Goal: Task Accomplishment & Management: Complete application form

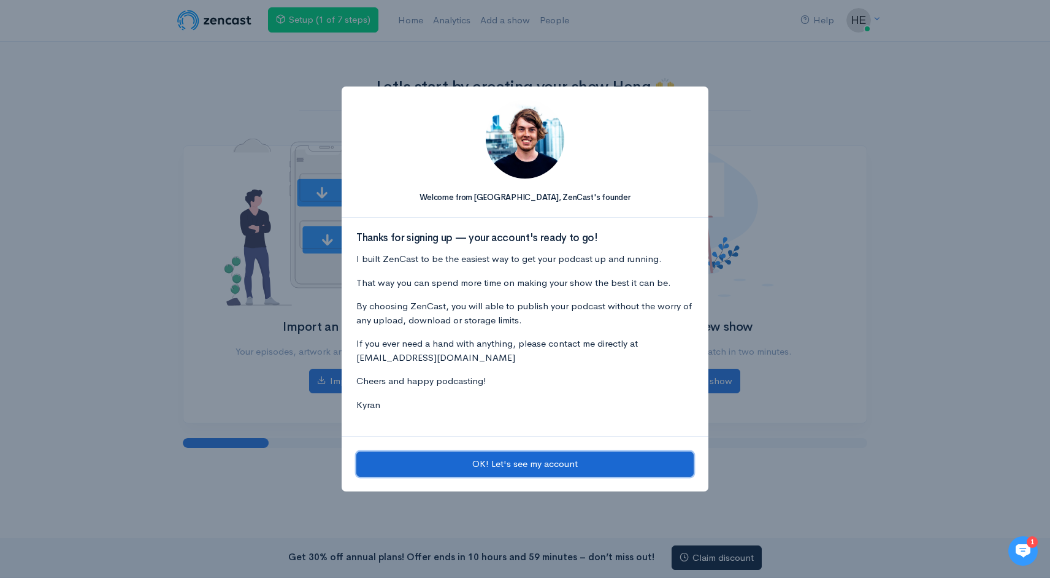
click at [542, 461] on button "OK! Let's see my account" at bounding box center [524, 463] width 337 height 25
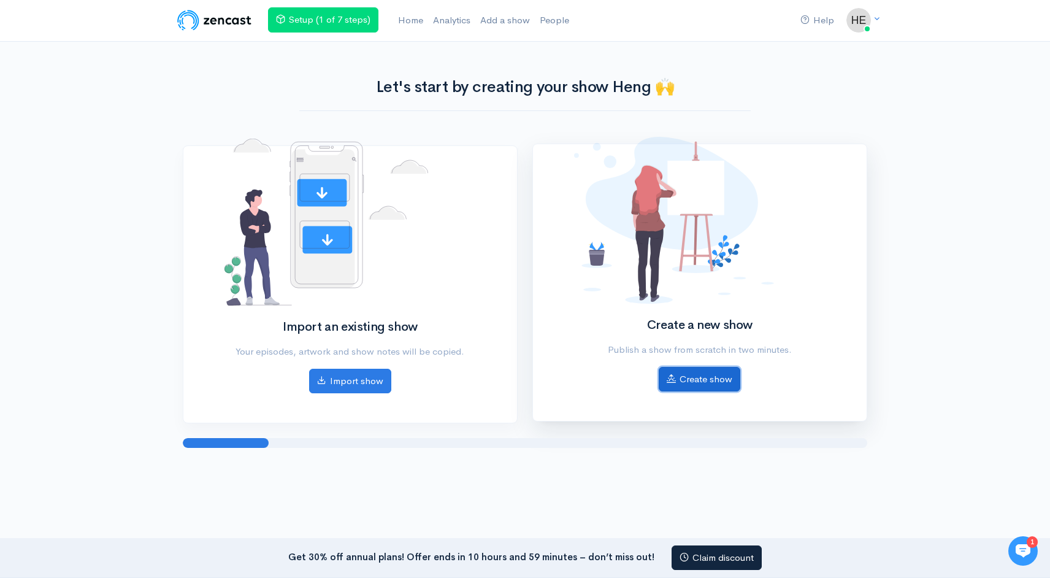
click at [696, 381] on link "Create show" at bounding box center [700, 379] width 82 height 25
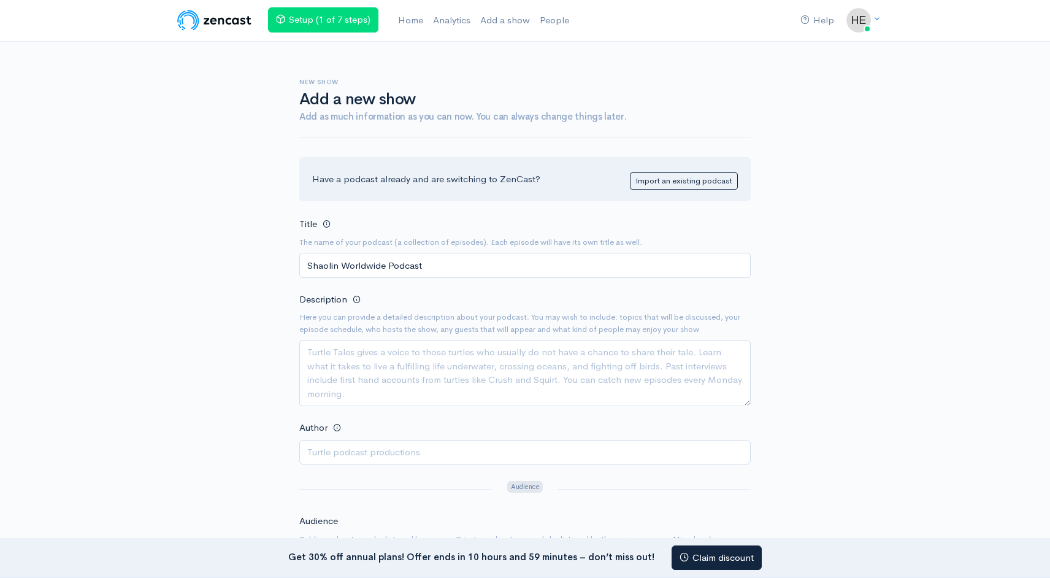
type input "Shaolin Worldwide Podcast"
click at [415, 368] on textarea "Description" at bounding box center [524, 373] width 451 height 66
click at [440, 262] on input "Shaolin Worldwide Podcast" at bounding box center [524, 265] width 451 height 25
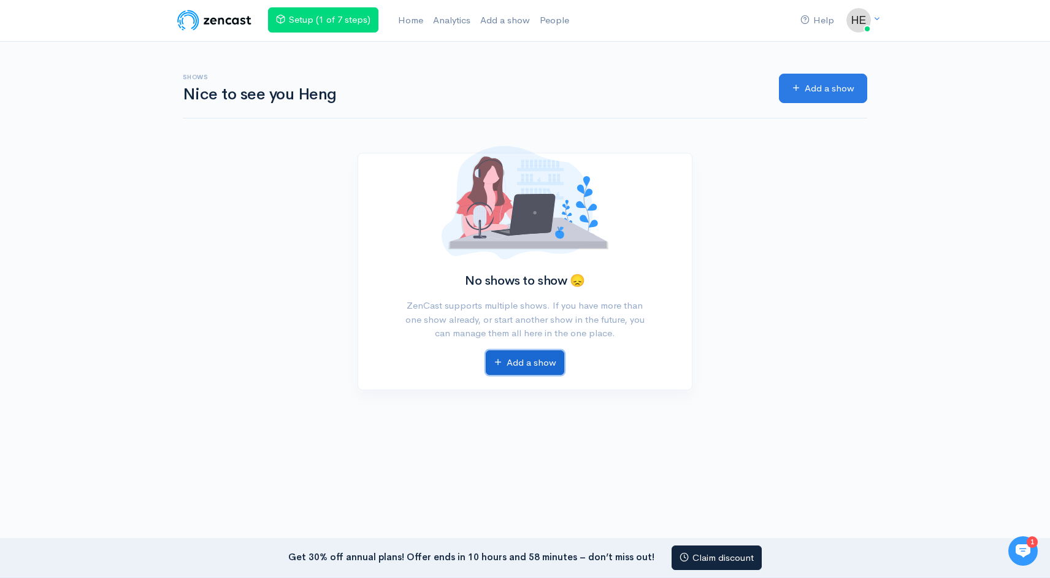
click at [525, 360] on link "Add a show" at bounding box center [525, 362] width 78 height 25
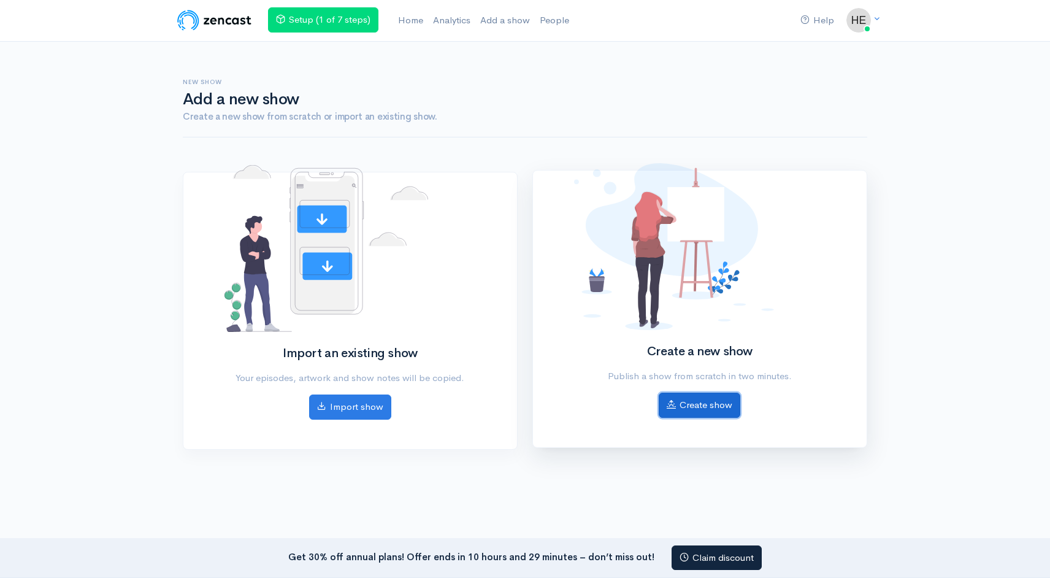
click at [697, 397] on link "Create show" at bounding box center [700, 404] width 82 height 25
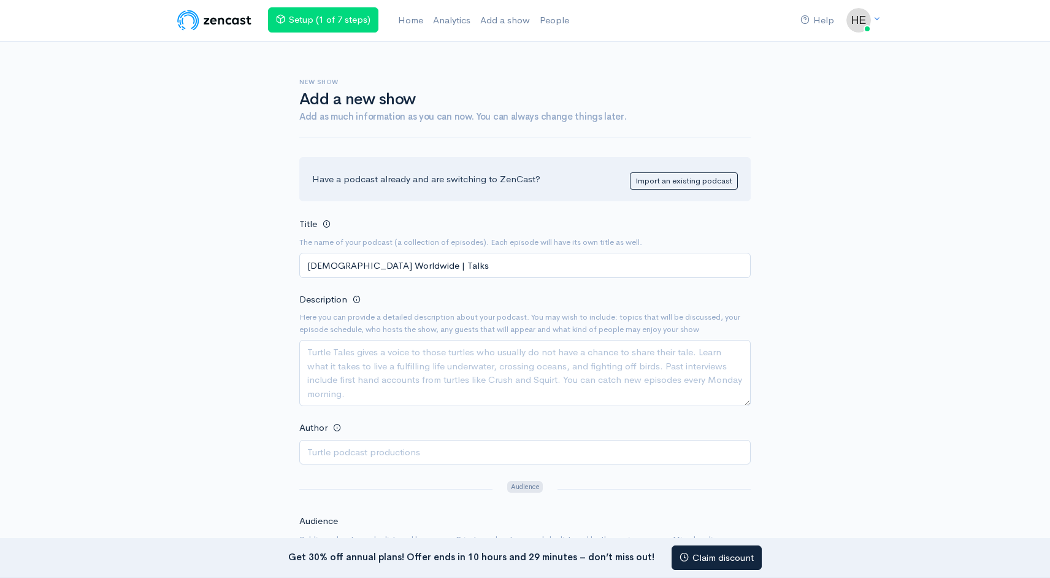
click at [513, 256] on input "Shaolin Worldwide | Talks" at bounding box center [524, 265] width 451 height 25
type input "Shaolin Worldwide | Talks"
